Goal: Check status

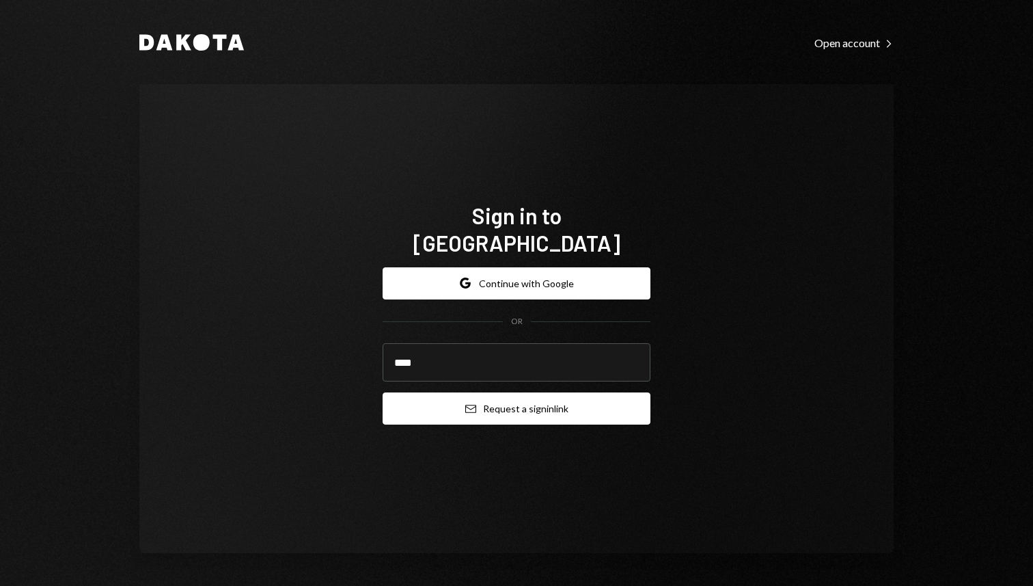
type input "**********"
click at [528, 394] on button "Email Request a sign in link" at bounding box center [517, 408] width 268 height 32
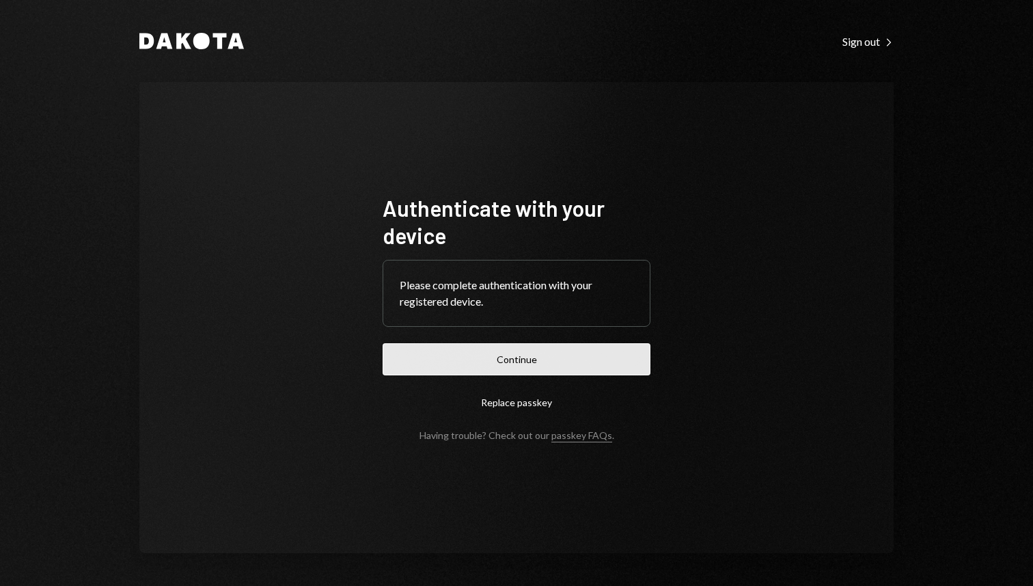
click at [473, 369] on button "Continue" at bounding box center [517, 359] width 268 height 32
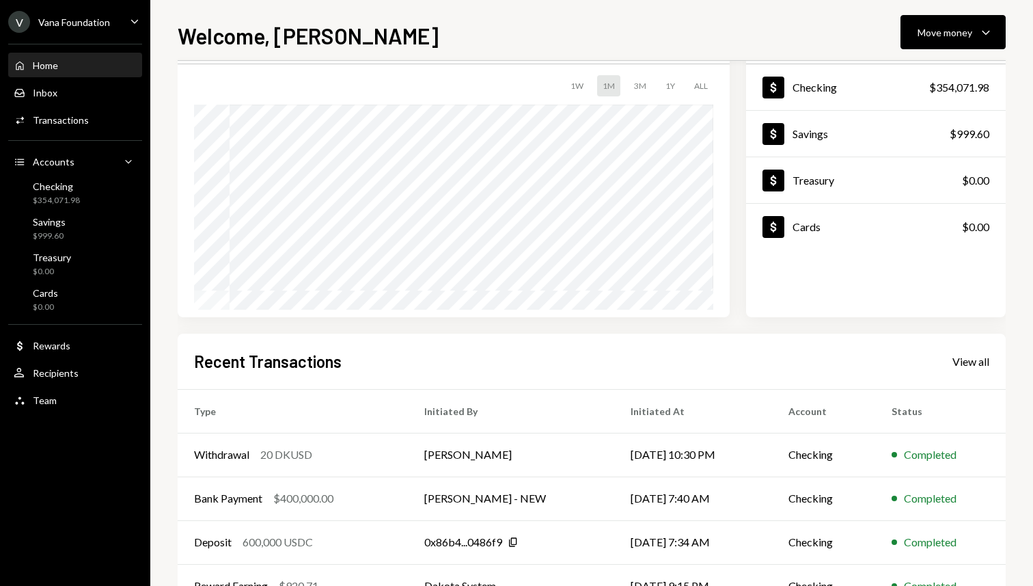
scroll to position [92, 0]
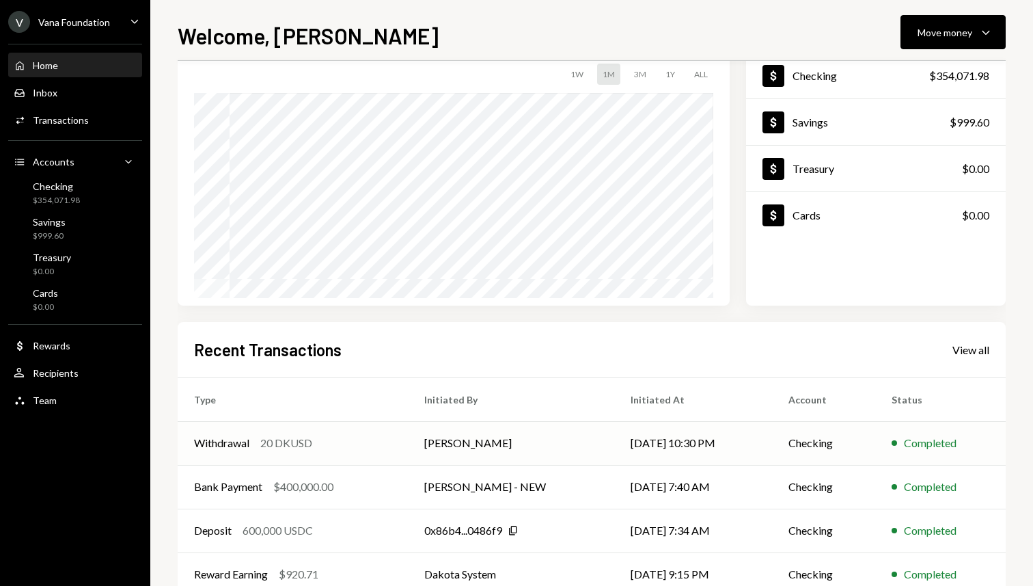
click at [724, 430] on td "[DATE] 10:30 PM" at bounding box center [692, 443] width 157 height 44
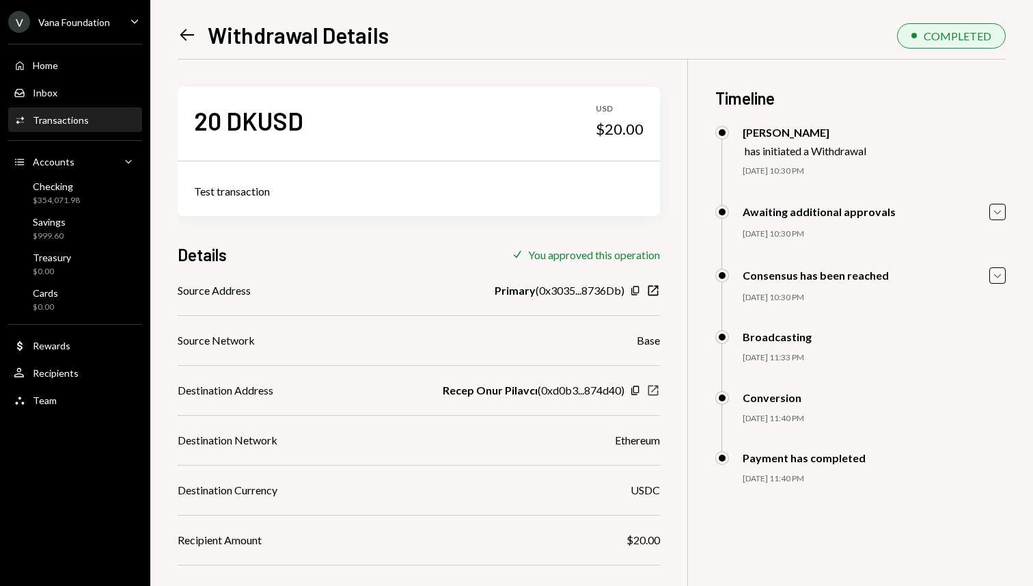
click at [653, 387] on icon "New Window" at bounding box center [653, 390] width 14 height 14
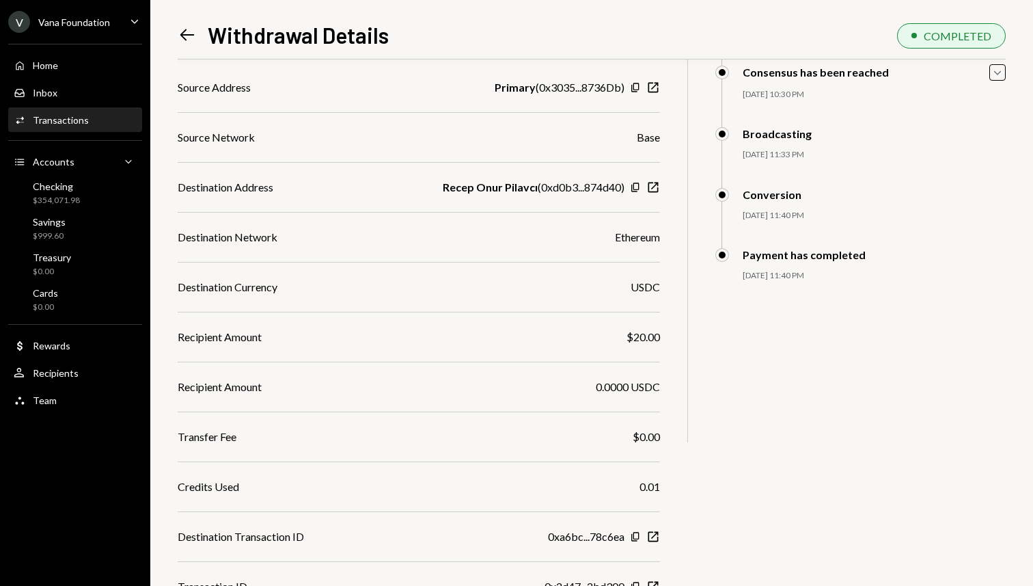
scroll to position [262, 0]
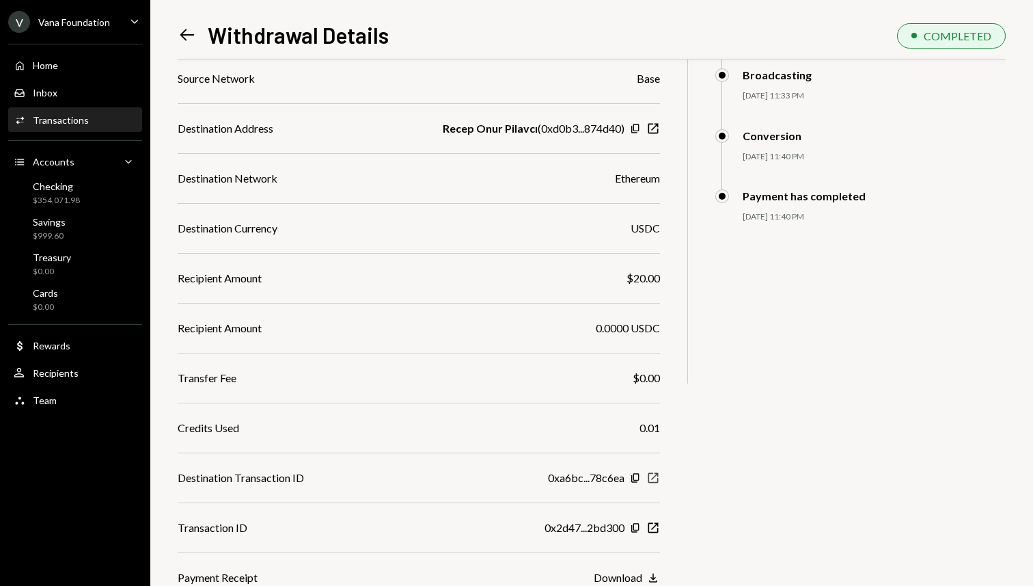
click at [656, 478] on icon "New Window" at bounding box center [653, 478] width 14 height 14
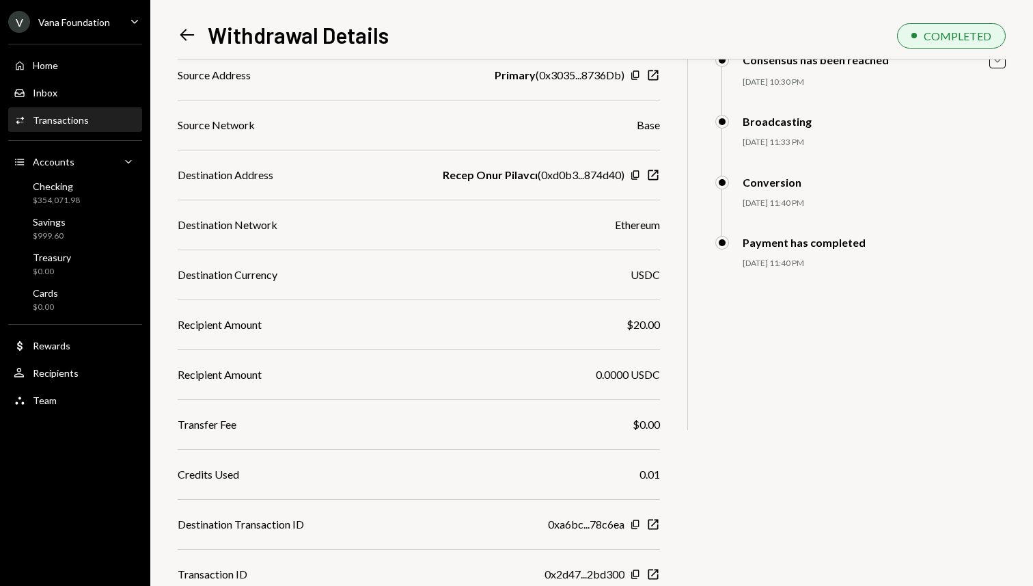
scroll to position [199, 0]
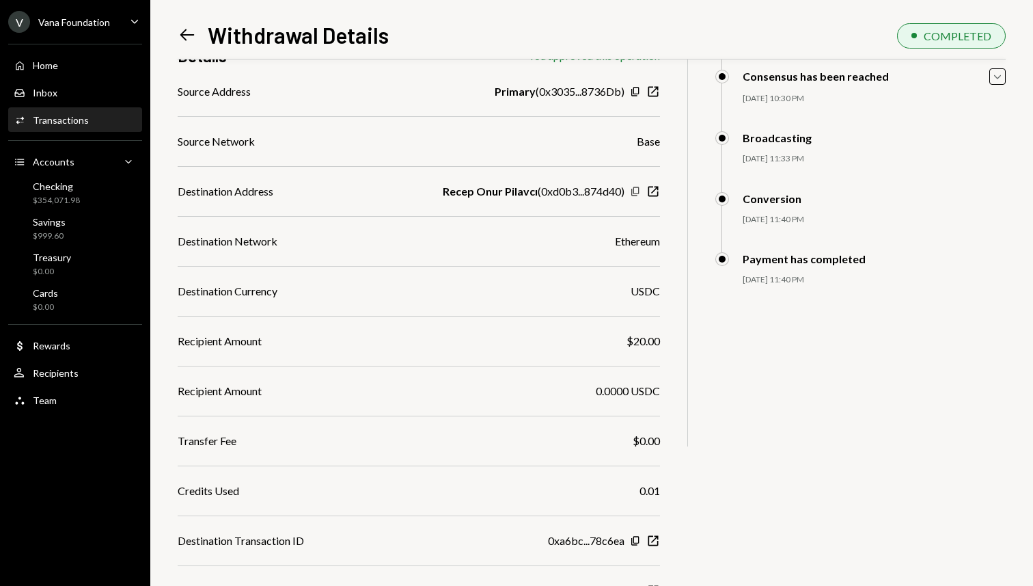
click at [635, 190] on icon "Copy" at bounding box center [635, 191] width 11 height 11
click at [650, 187] on icon "New Window" at bounding box center [653, 191] width 14 height 14
click at [636, 189] on icon "Copy" at bounding box center [635, 191] width 11 height 11
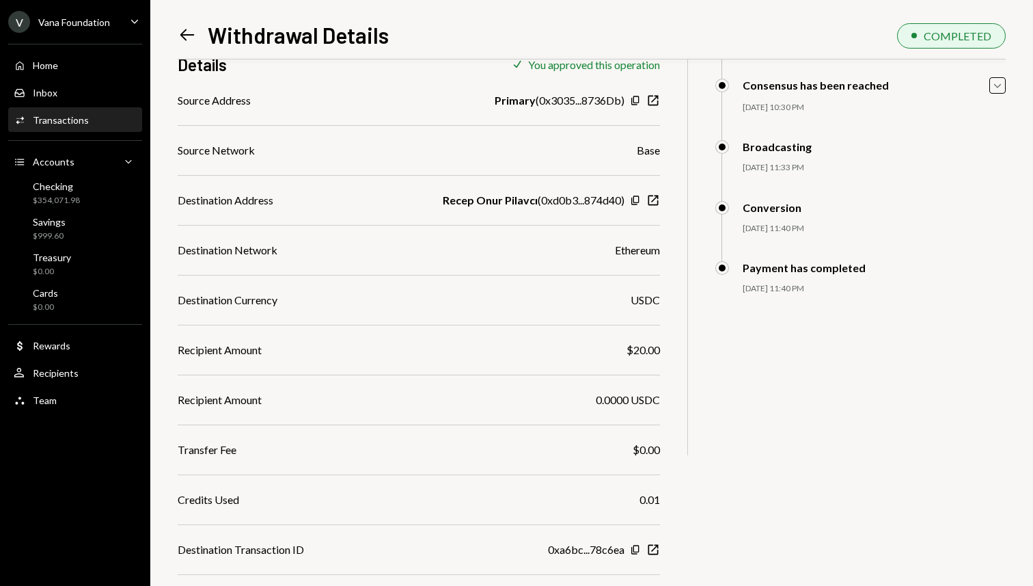
scroll to position [186, 0]
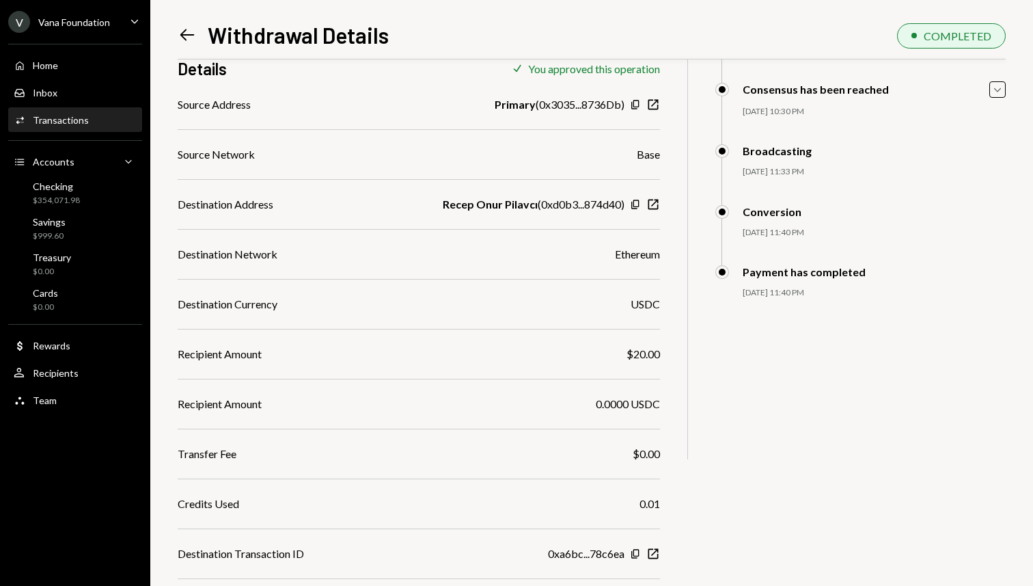
click at [174, 20] on div "Left Arrow Withdrawal Details COMPLETED 20 DKUSD USD $20.00 Test transaction De…" at bounding box center [591, 293] width 883 height 586
click at [184, 27] on icon "Left Arrow" at bounding box center [187, 34] width 19 height 19
